Goal: Information Seeking & Learning: Learn about a topic

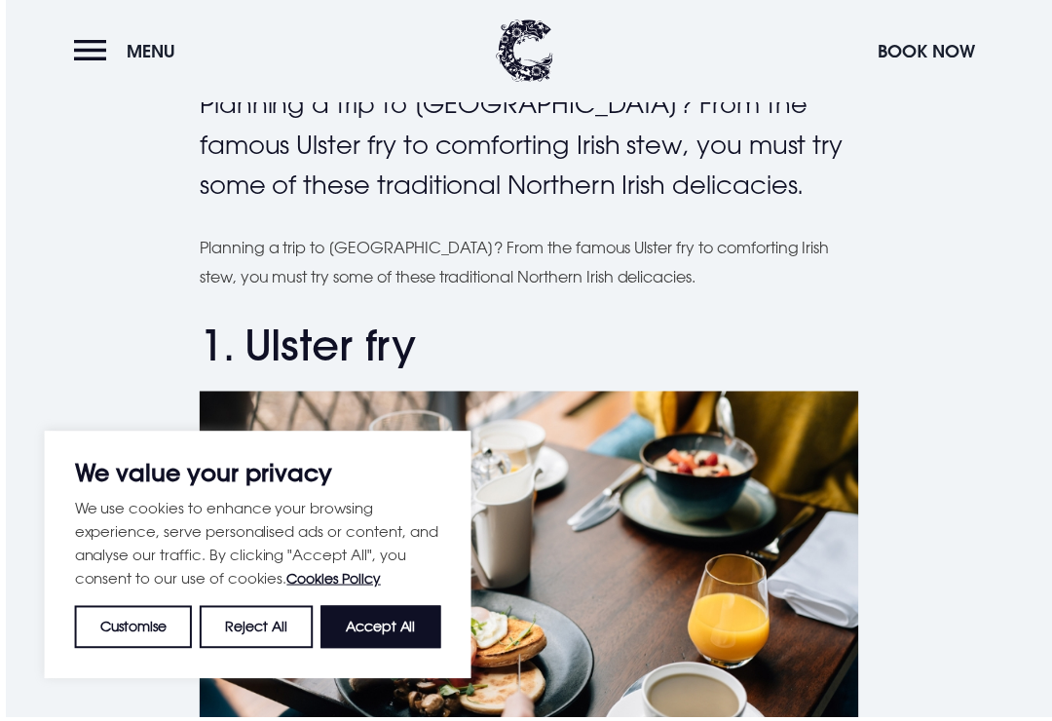
scroll to position [587, 0]
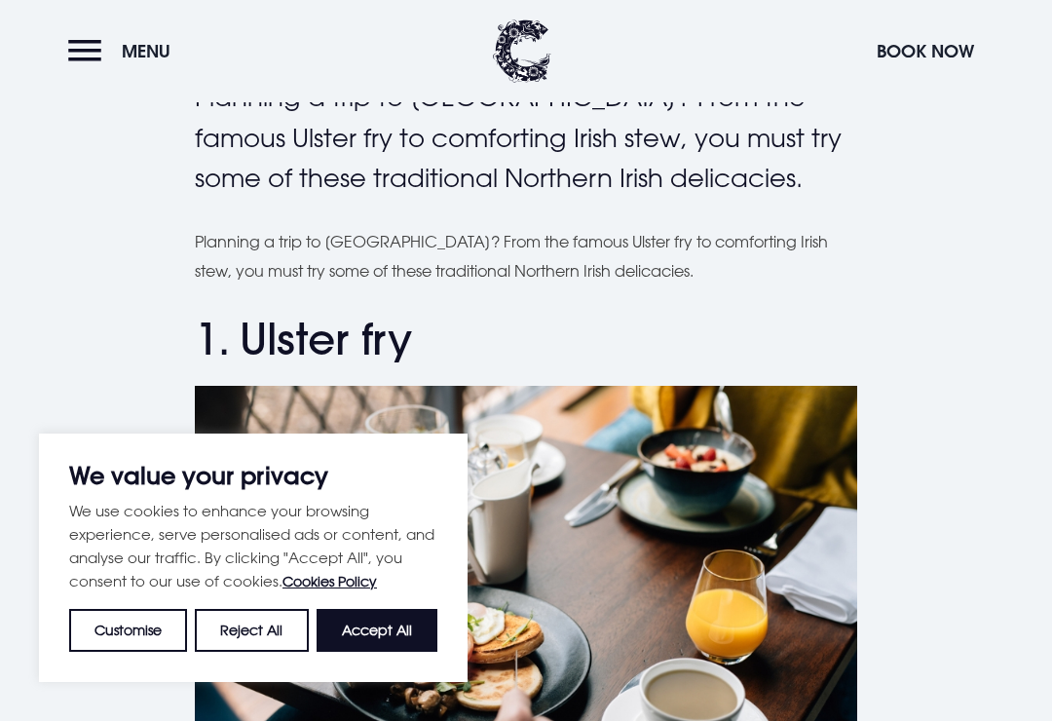
click at [399, 651] on button "Accept All" at bounding box center [376, 630] width 121 height 43
checkbox input "true"
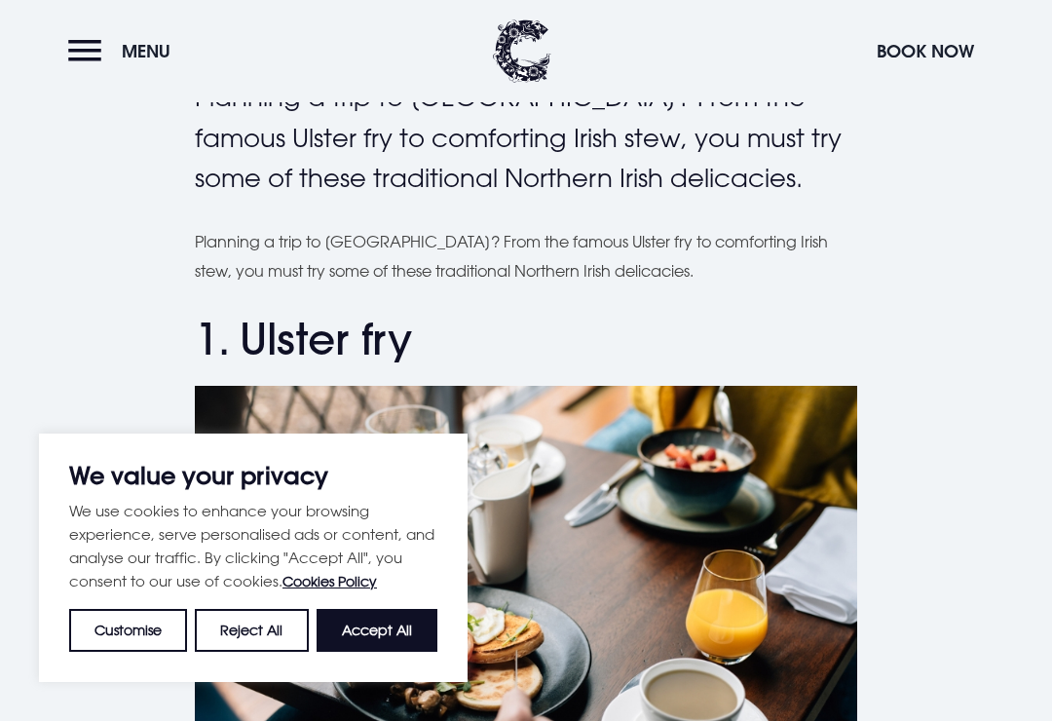
checkbox input "true"
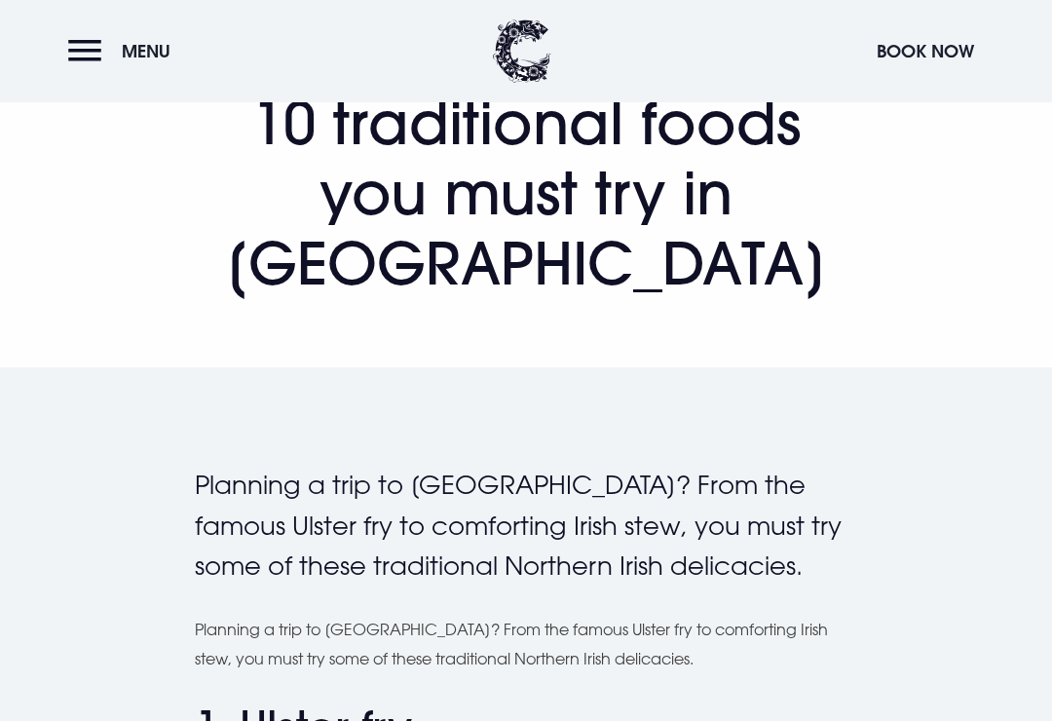
scroll to position [0, 0]
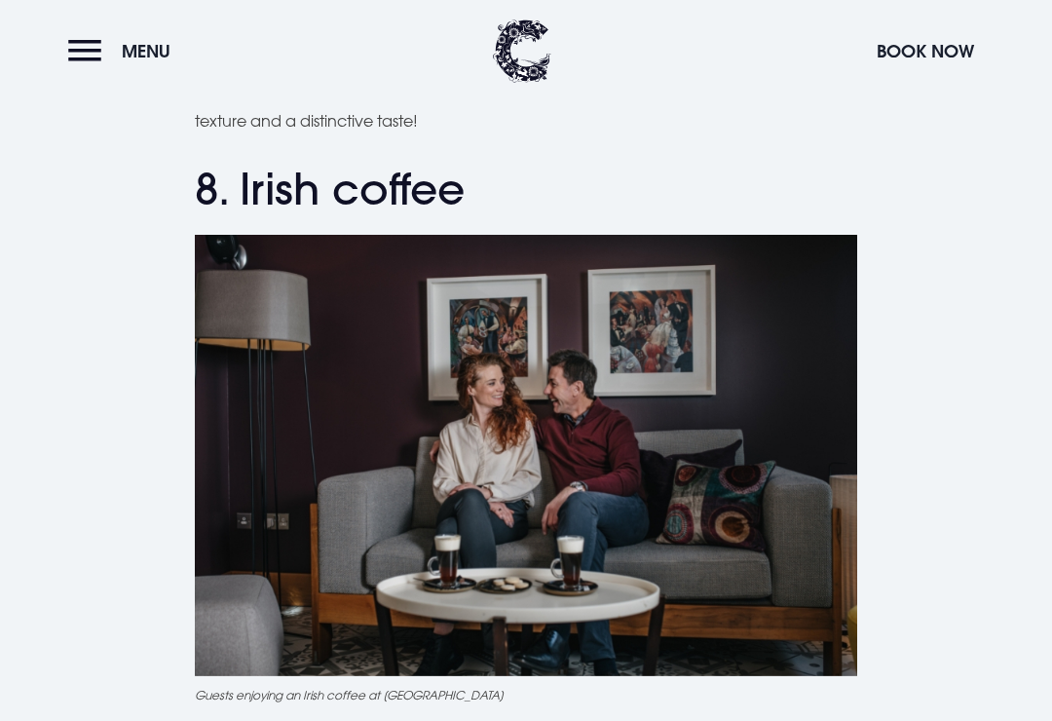
scroll to position [3755, 0]
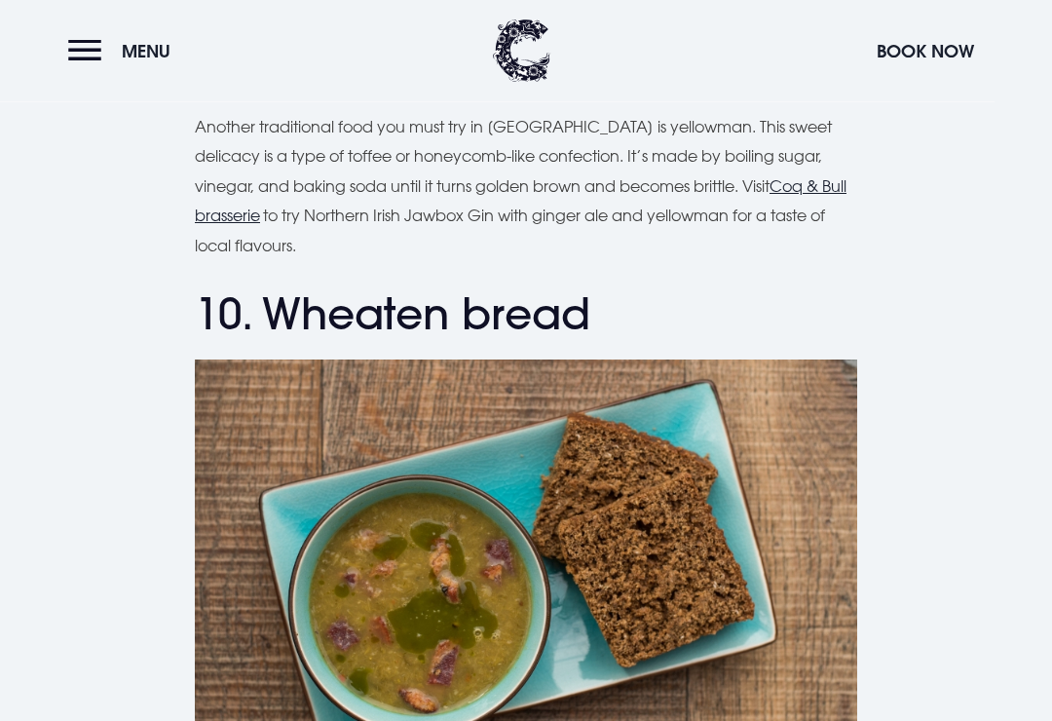
click at [107, 53] on button "Menu" at bounding box center [124, 51] width 112 height 42
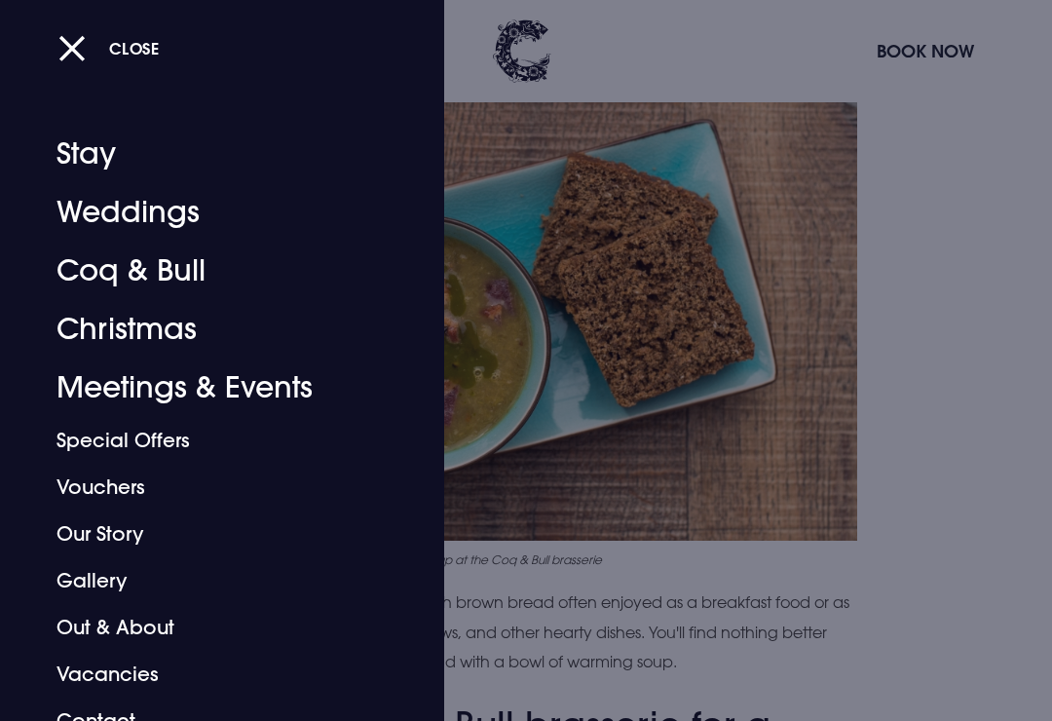
scroll to position [4929, 0]
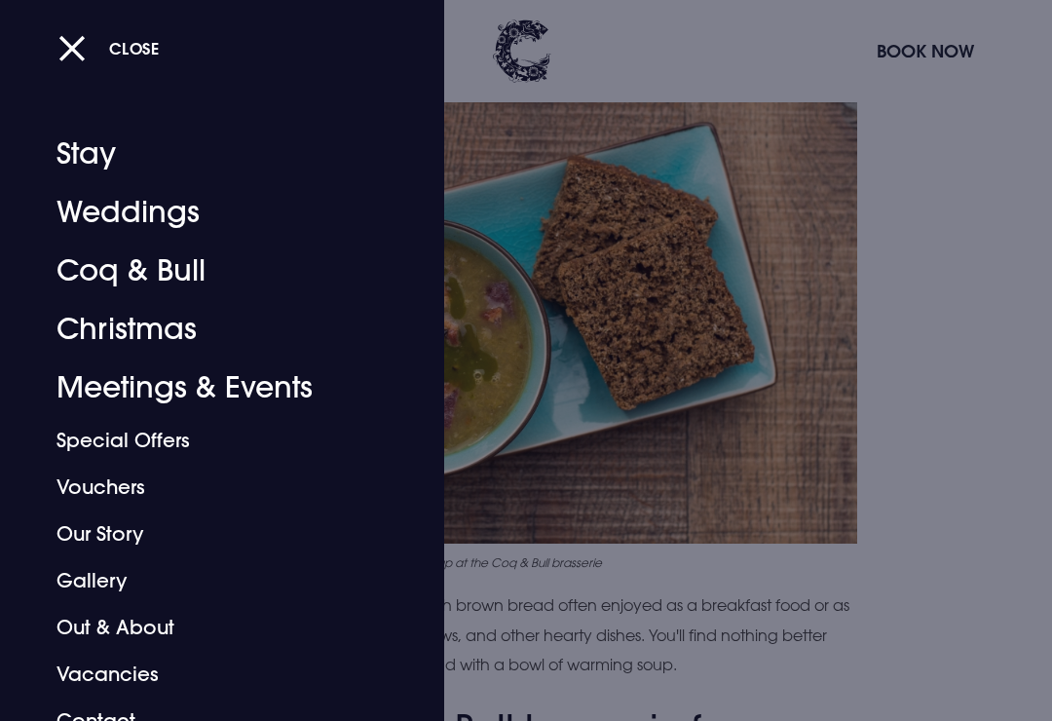
click at [76, 35] on button "Close" at bounding box center [108, 48] width 101 height 40
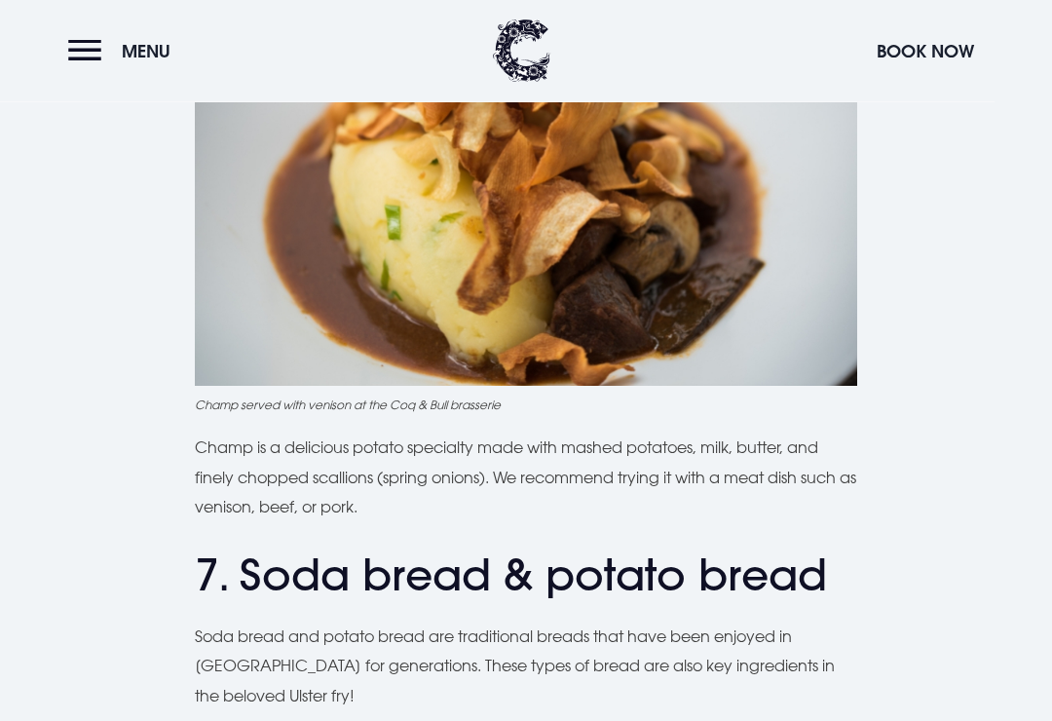
scroll to position [3055, 0]
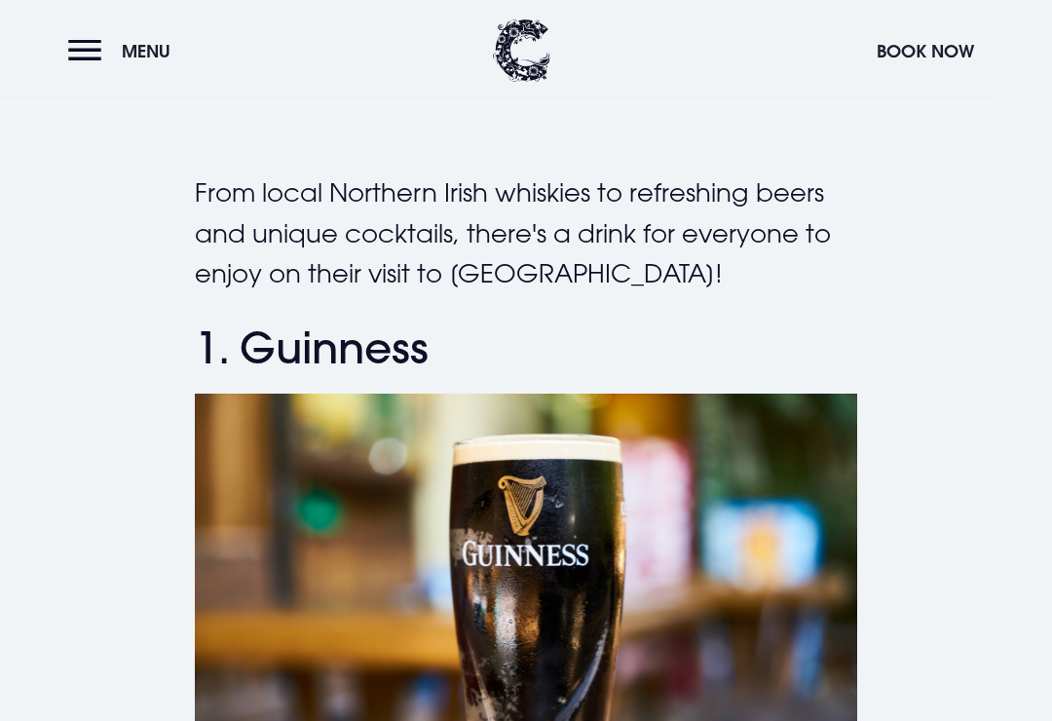
scroll to position [492, 0]
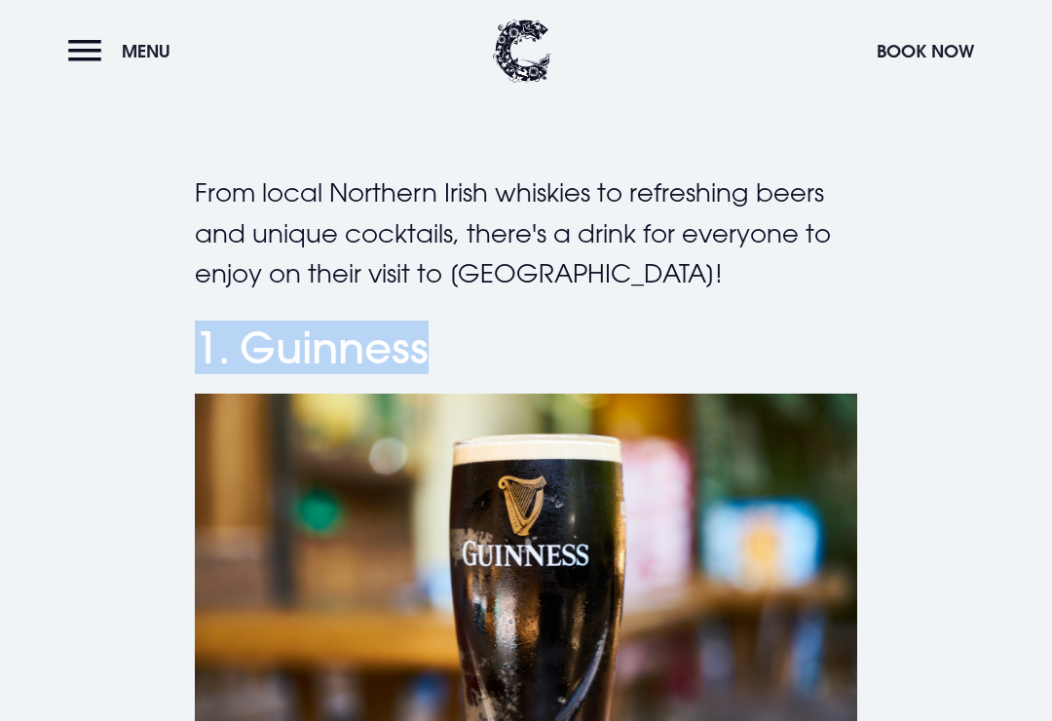
copy h2 "1. Guinness"
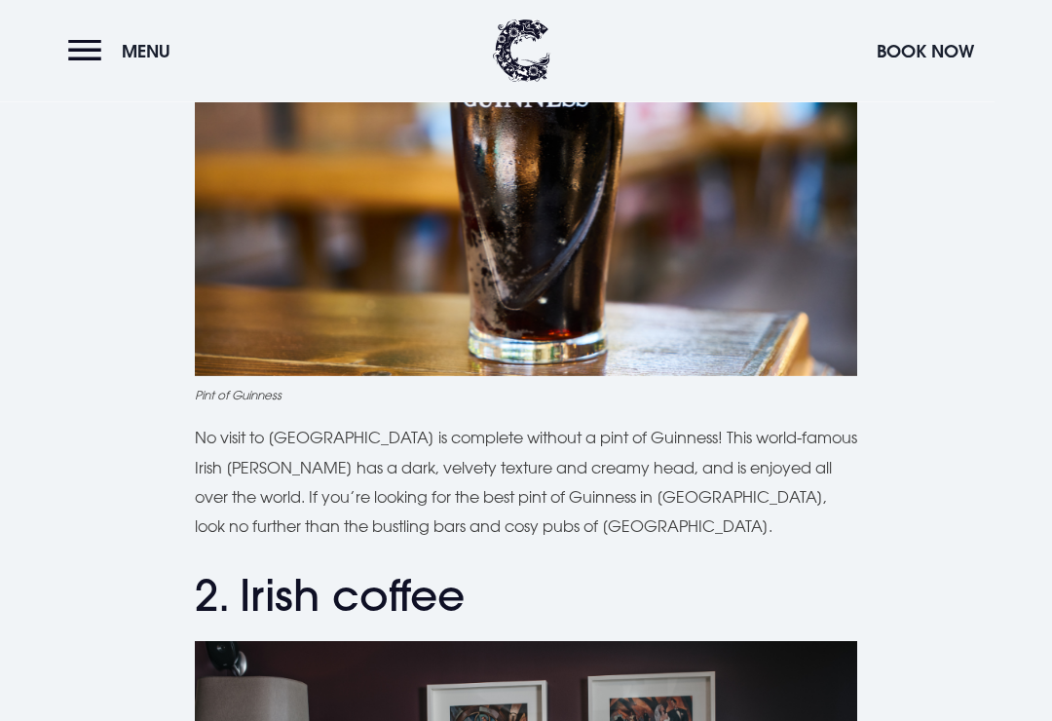
scroll to position [949, 0]
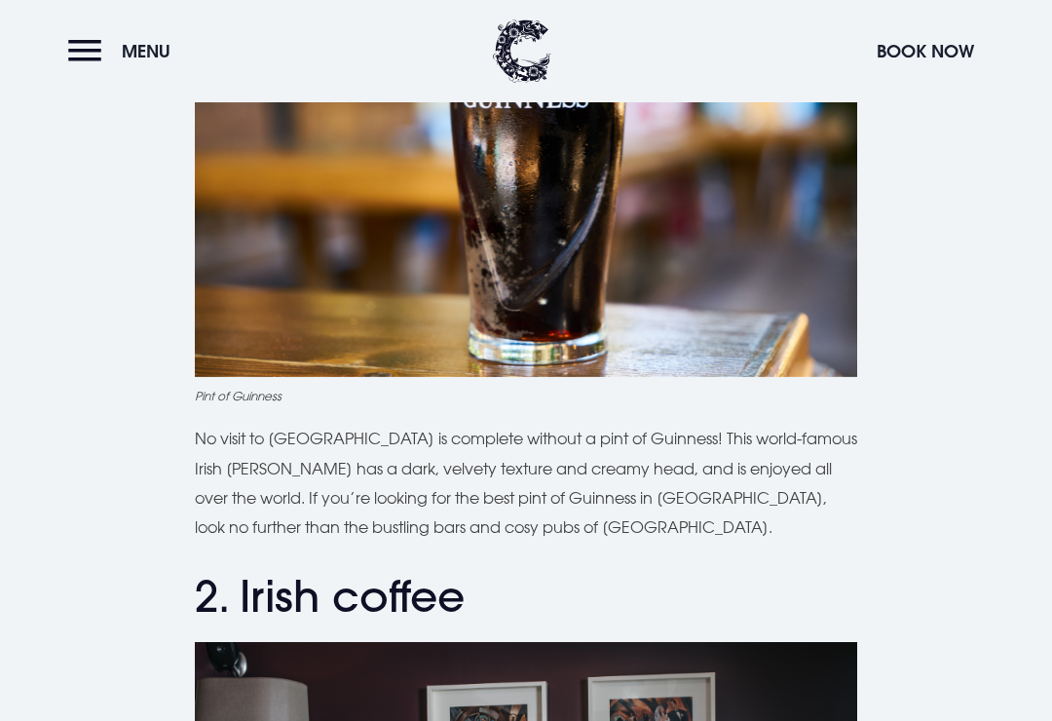
click at [196, 459] on p "No visit to Northern Ireland is complete without a pint of Guinness! This world…" at bounding box center [526, 483] width 662 height 119
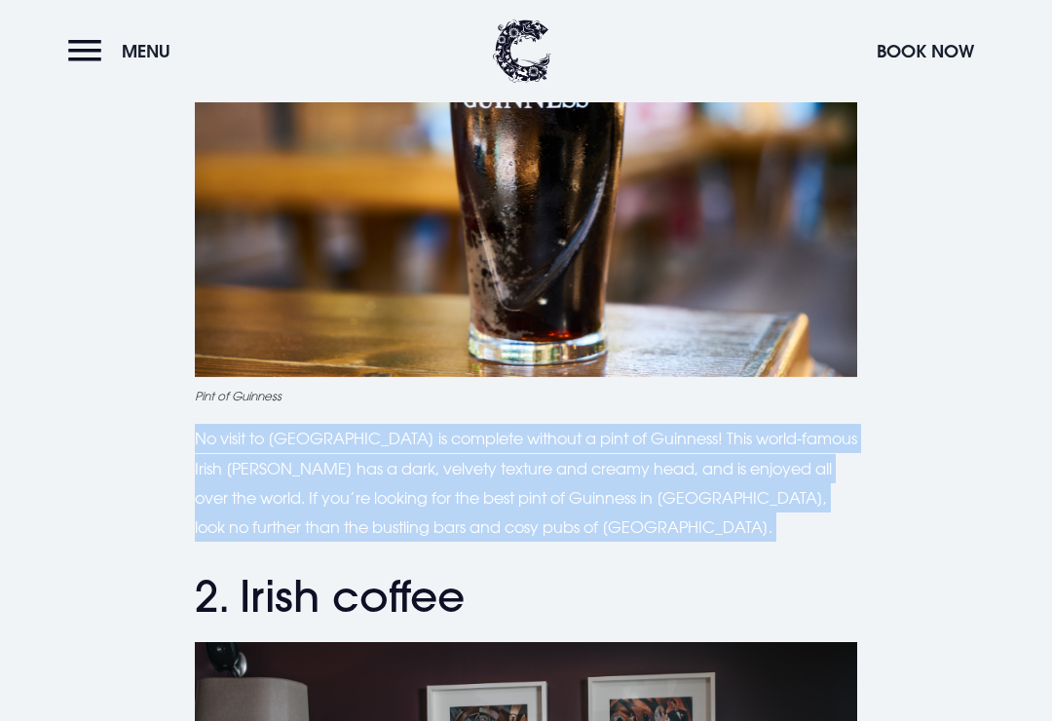
copy div "No visit to Northern Ireland is complete without a pint of Guinness! This world…"
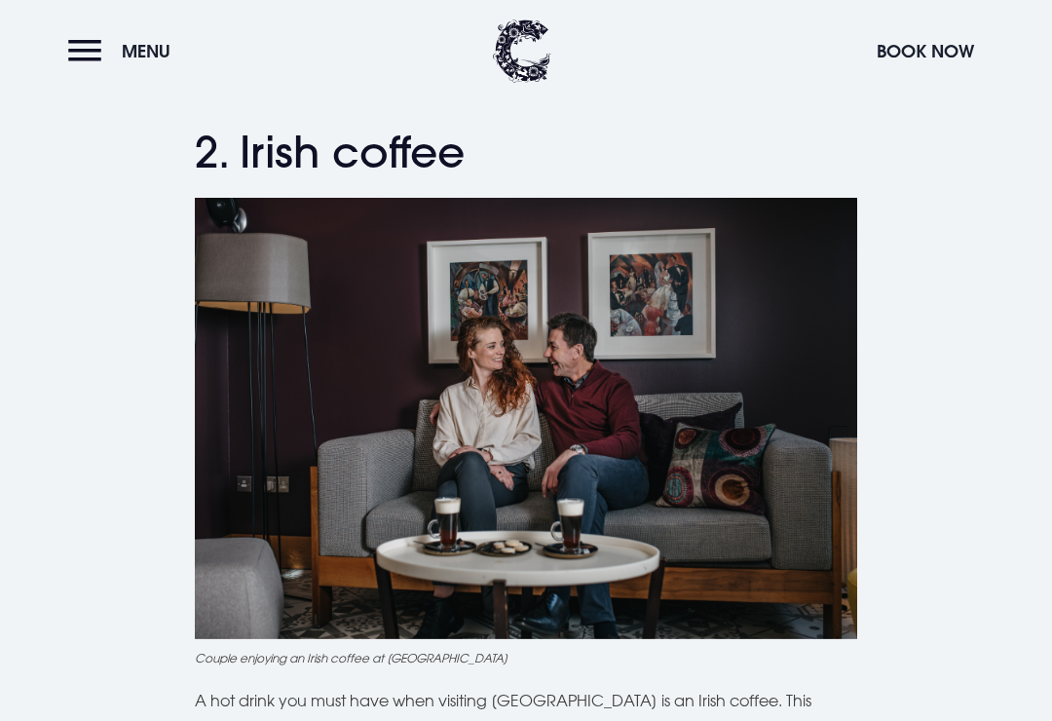
scroll to position [1397, 0]
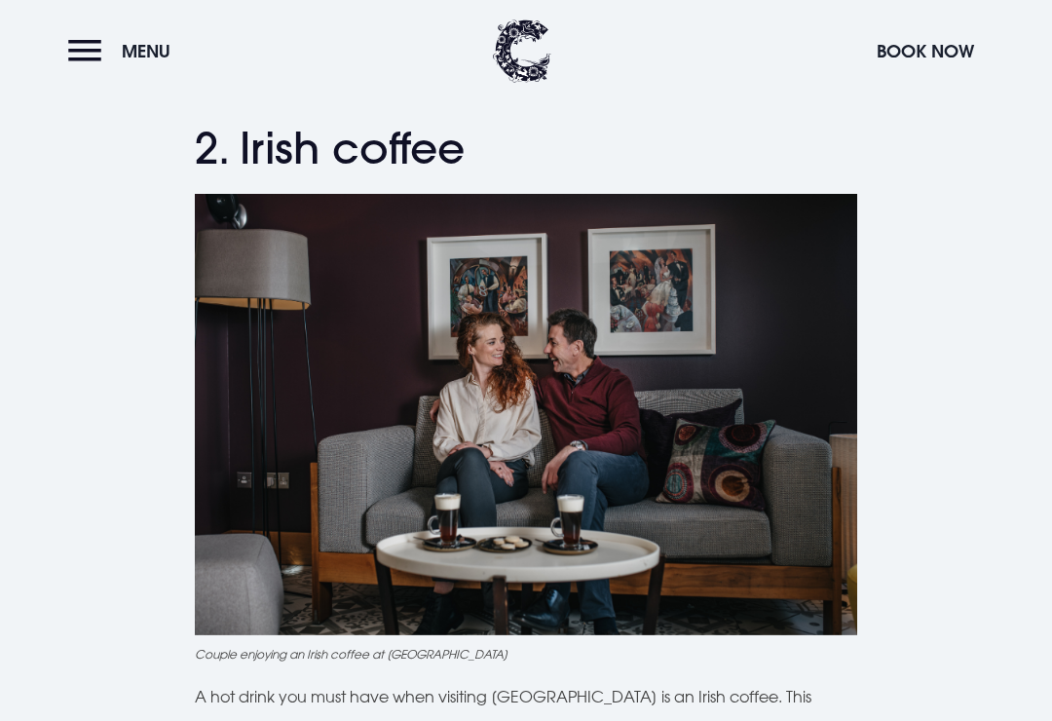
click at [691, 526] on img at bounding box center [526, 414] width 662 height 441
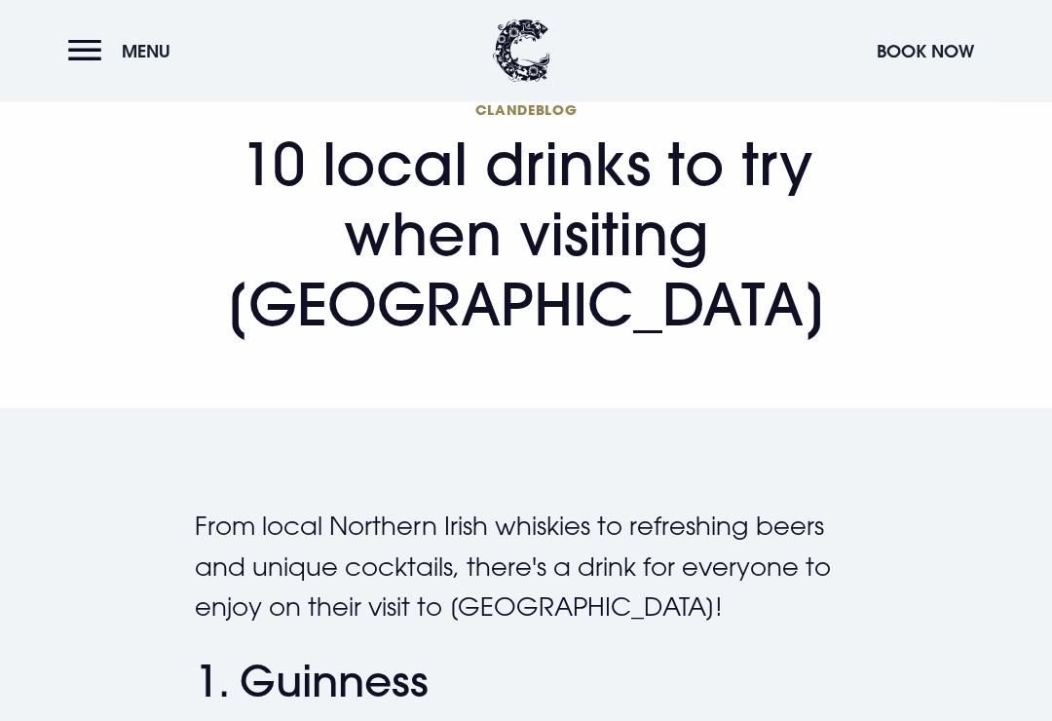
scroll to position [0, 0]
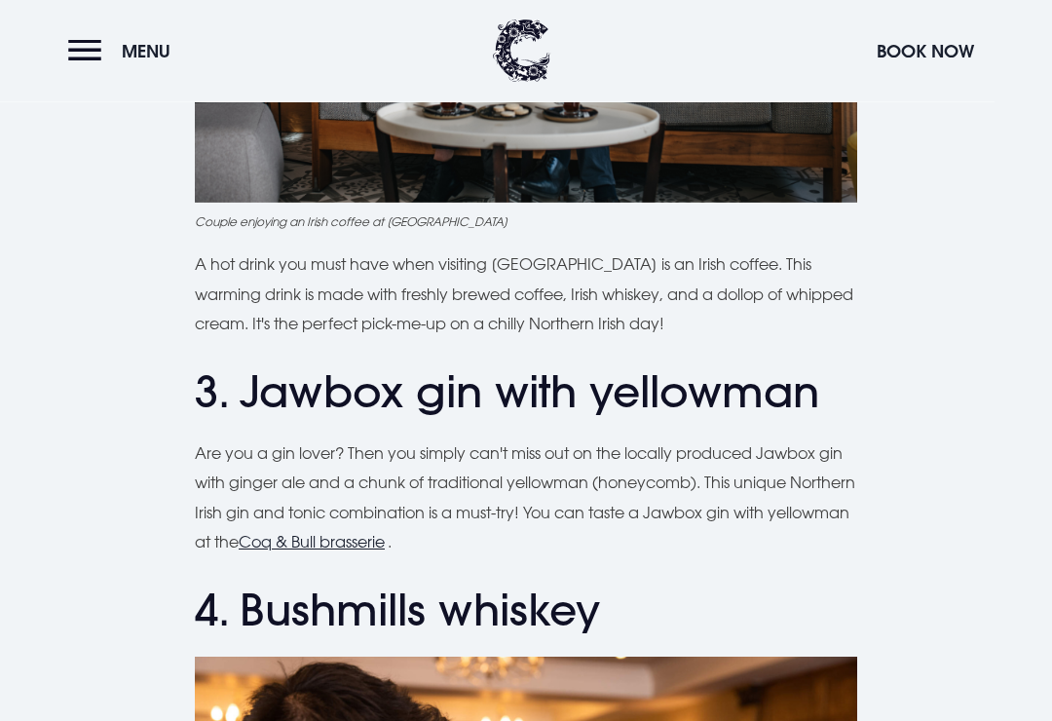
scroll to position [1827, 0]
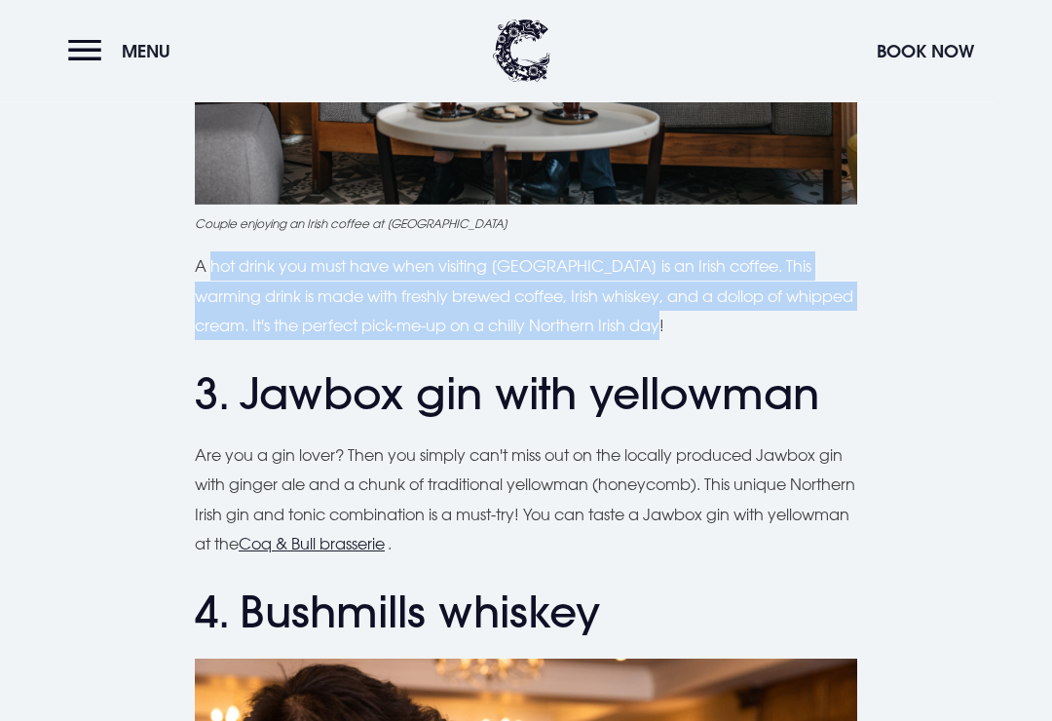
copy p "A hot drink you must have when visiting Northern Ireland is an Irish coffee. Th…"
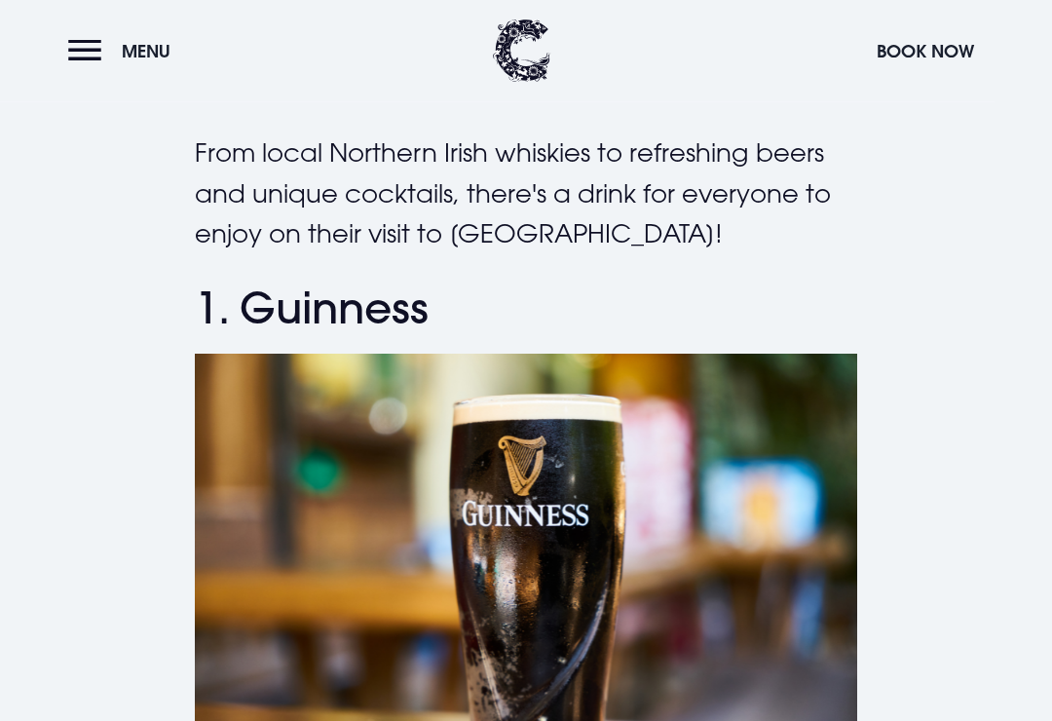
scroll to position [444, 0]
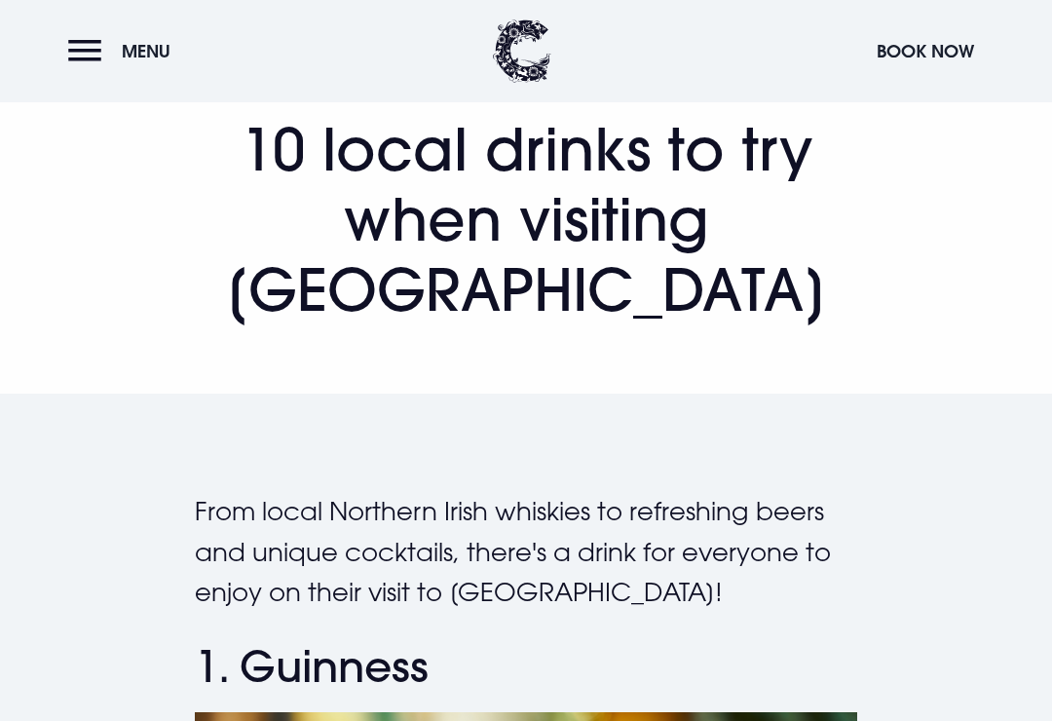
scroll to position [161, 0]
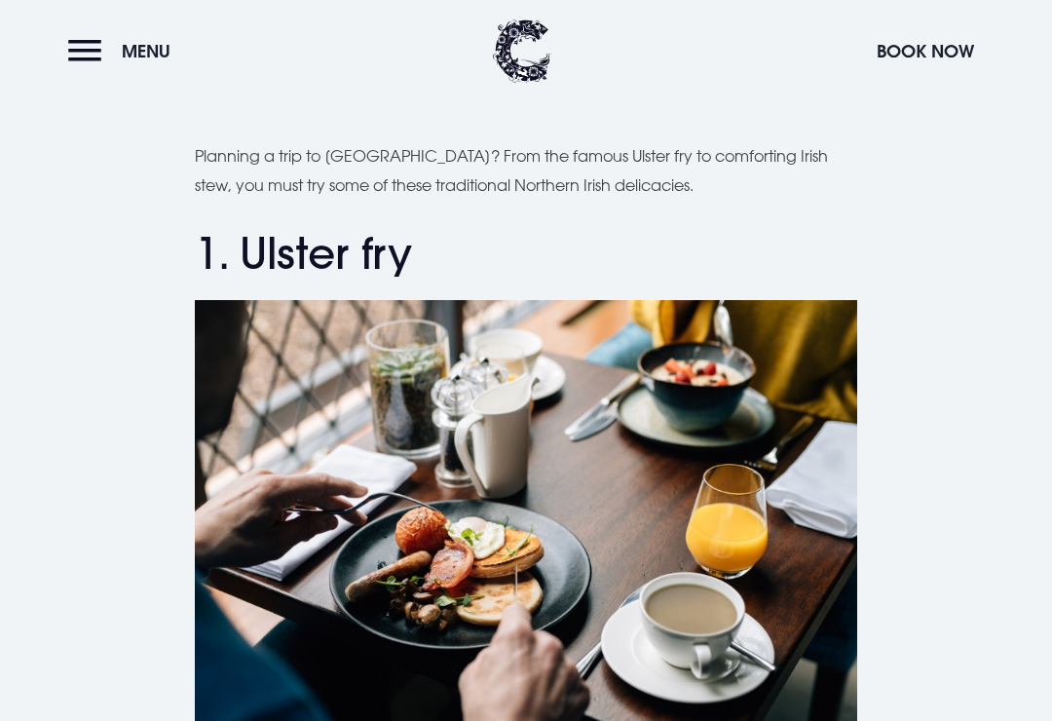
scroll to position [669, 0]
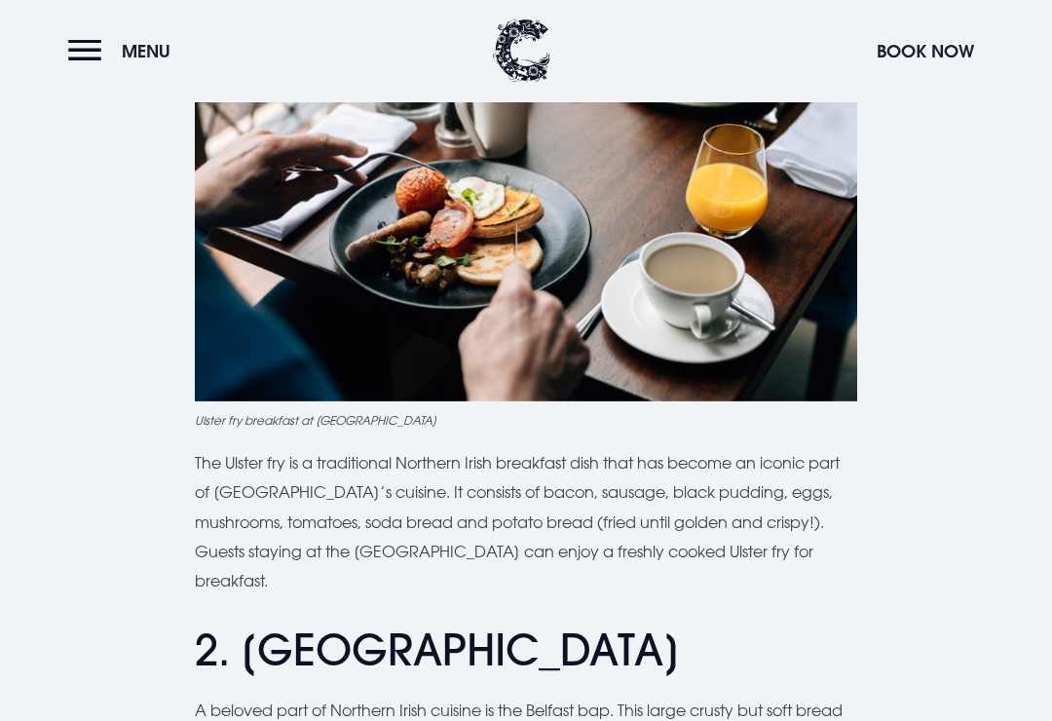
scroll to position [1007, 0]
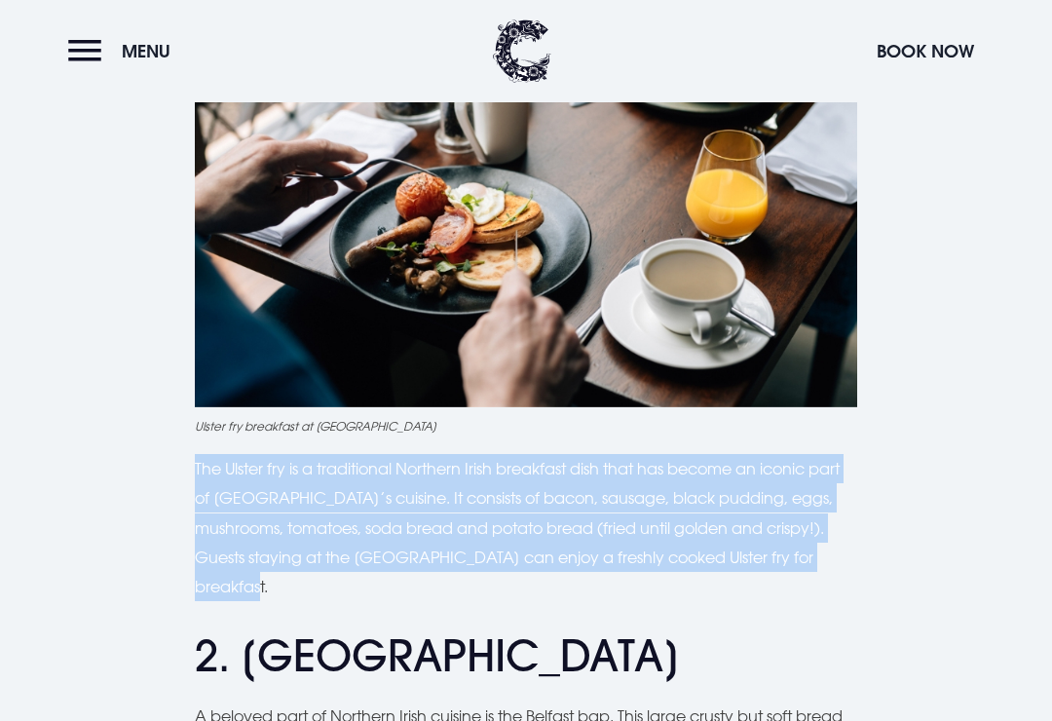
copy p "The Ulster fry is a traditional Northern Irish breakfast dish that has become a…"
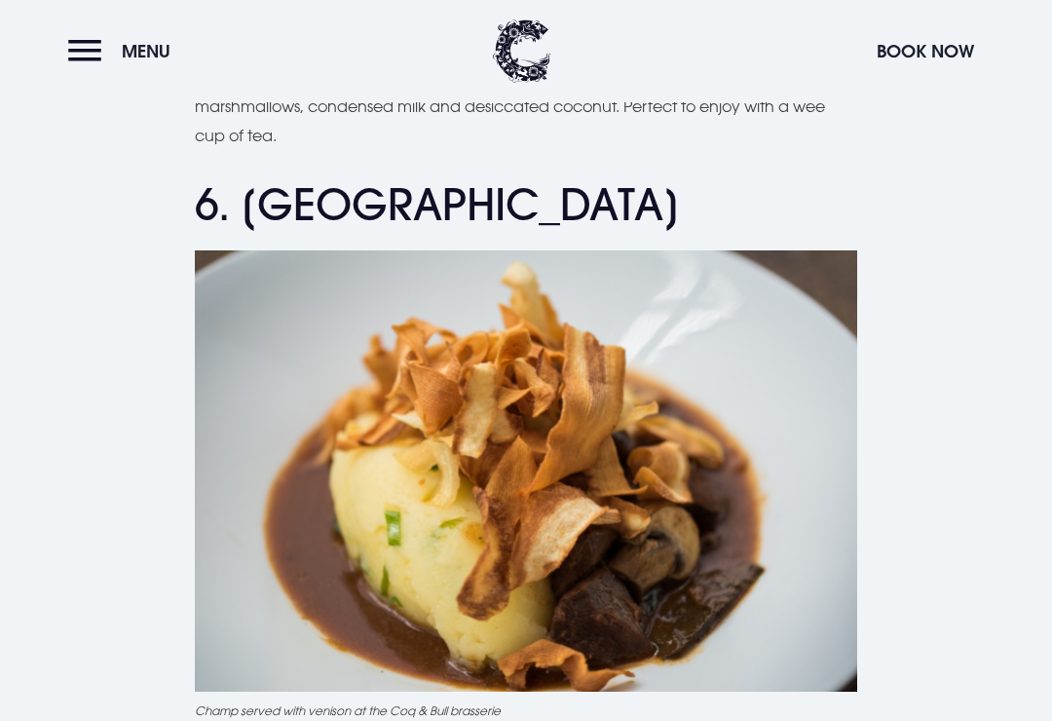
scroll to position [2759, 0]
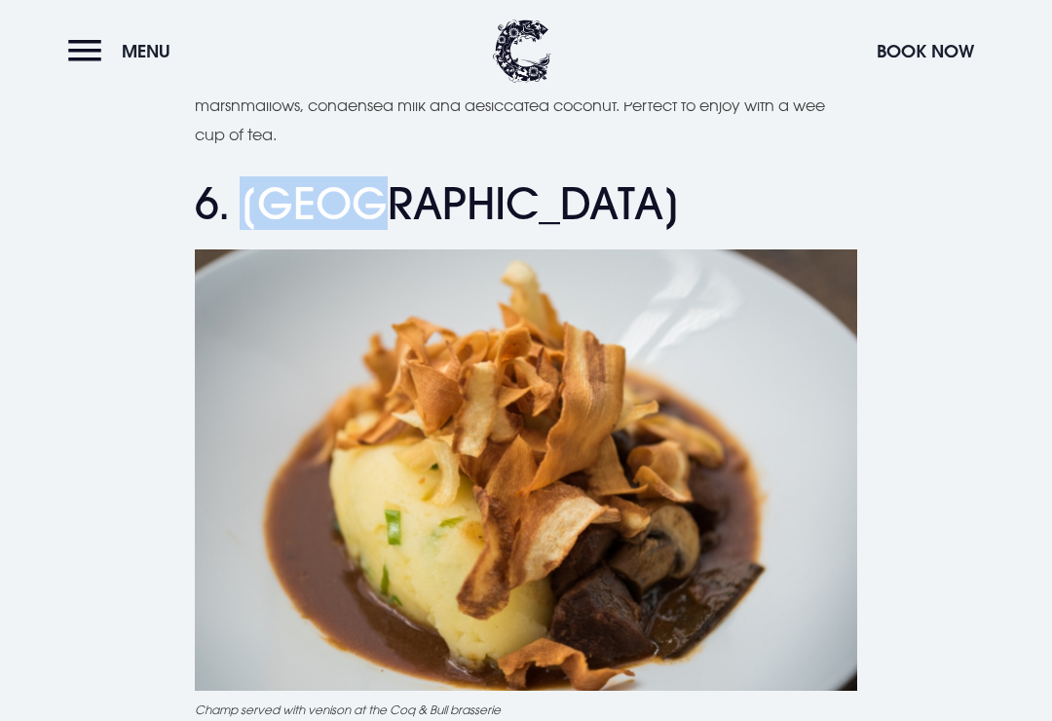
copy h2 "Champ"
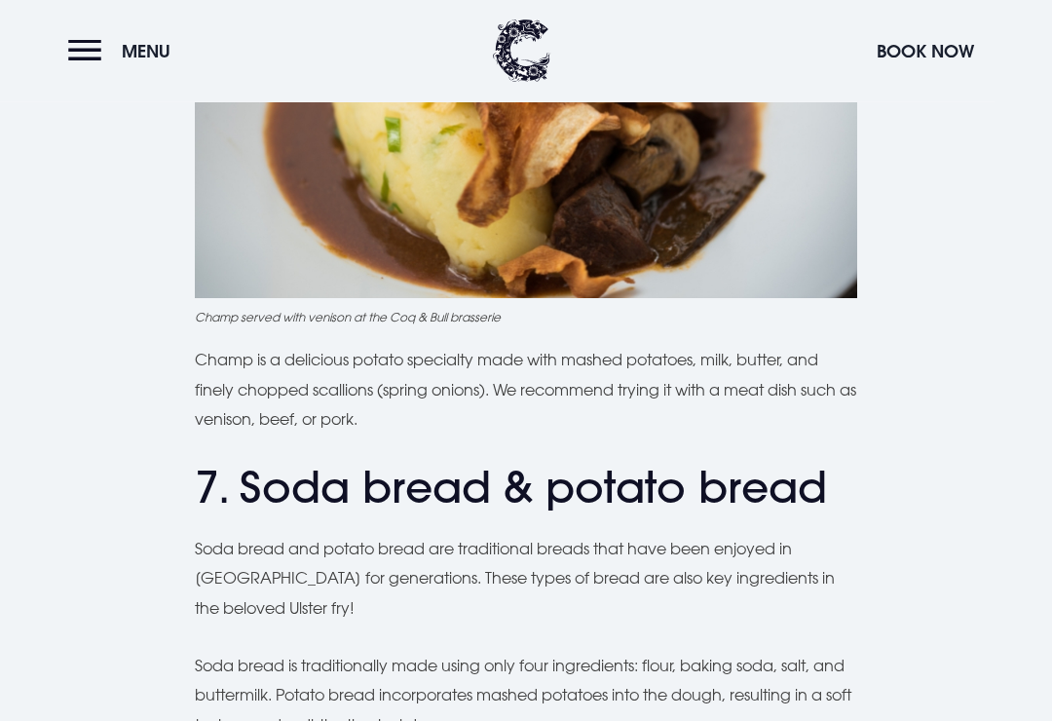
scroll to position [3142, 0]
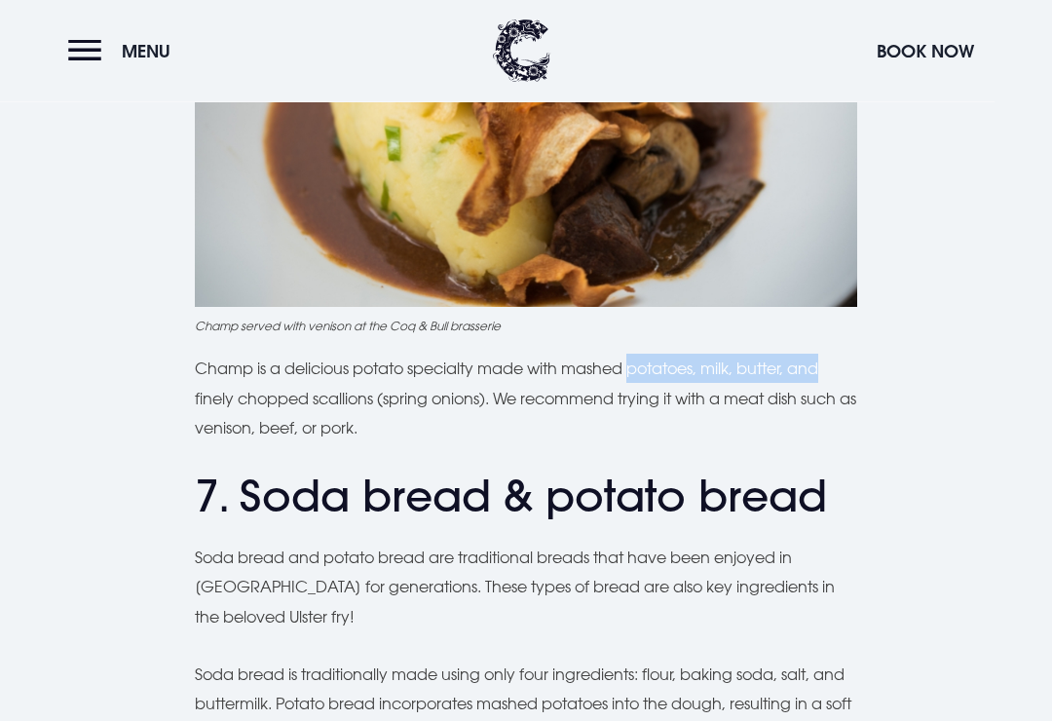
click at [848, 421] on div "Planning a trip to [GEOGRAPHIC_DATA]? From the famous Ulster fry to comforting …" at bounding box center [526, 499] width 662 height 5954
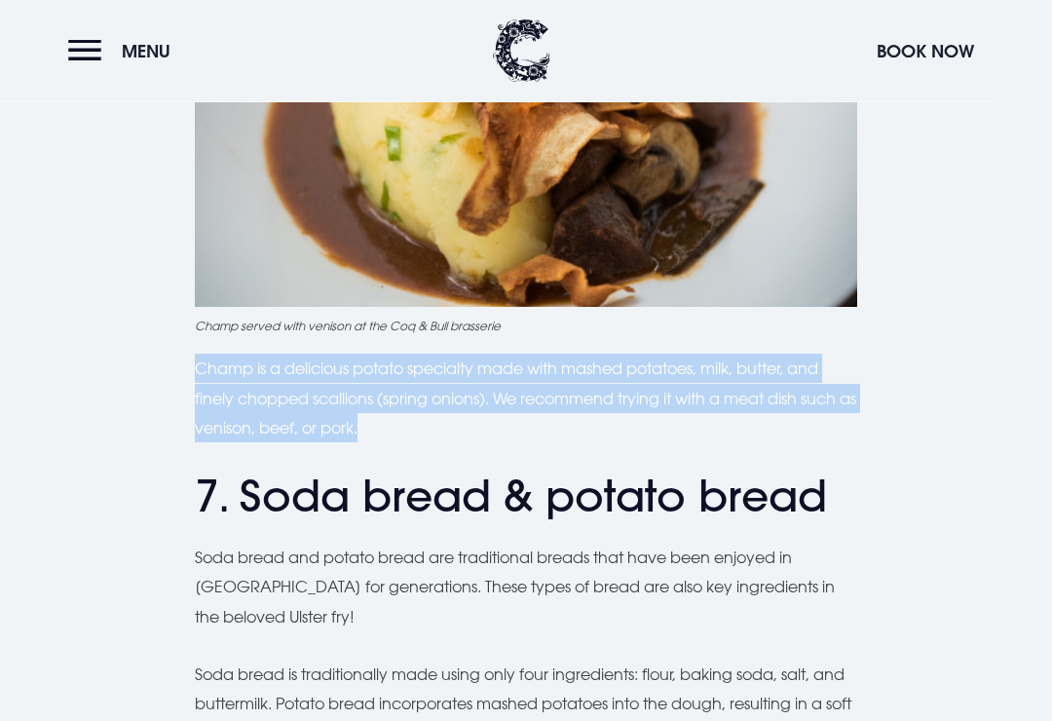
copy p "Champ is a delicious potato specialty made with mashed potatoes, milk, butter, …"
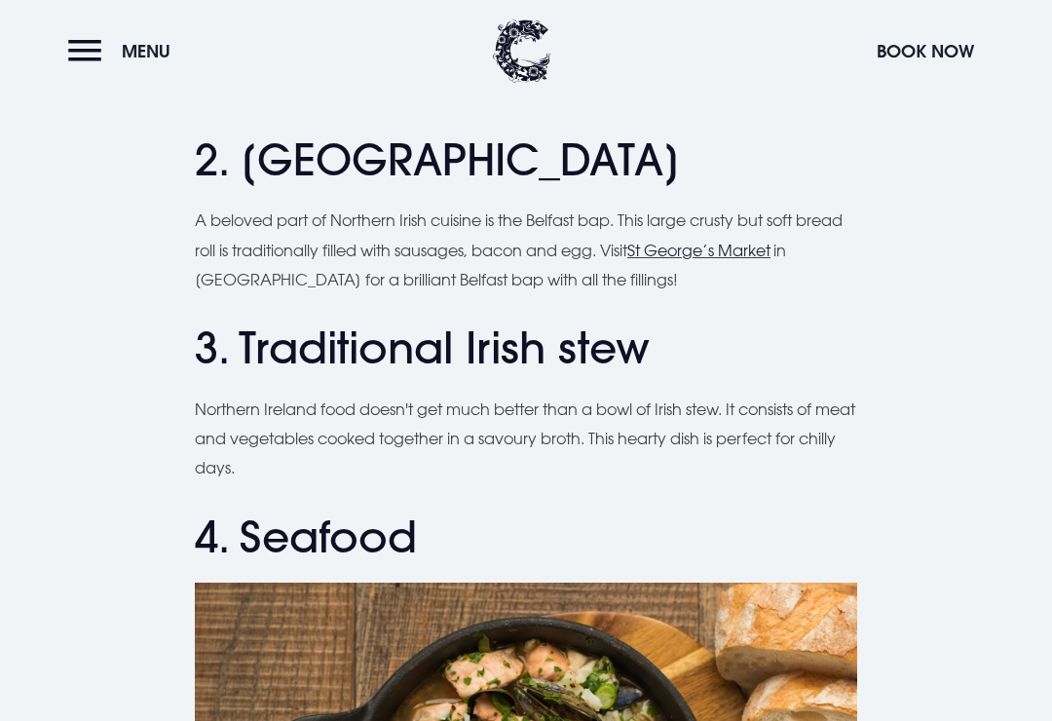
scroll to position [1389, 0]
